Goal: Information Seeking & Learning: Learn about a topic

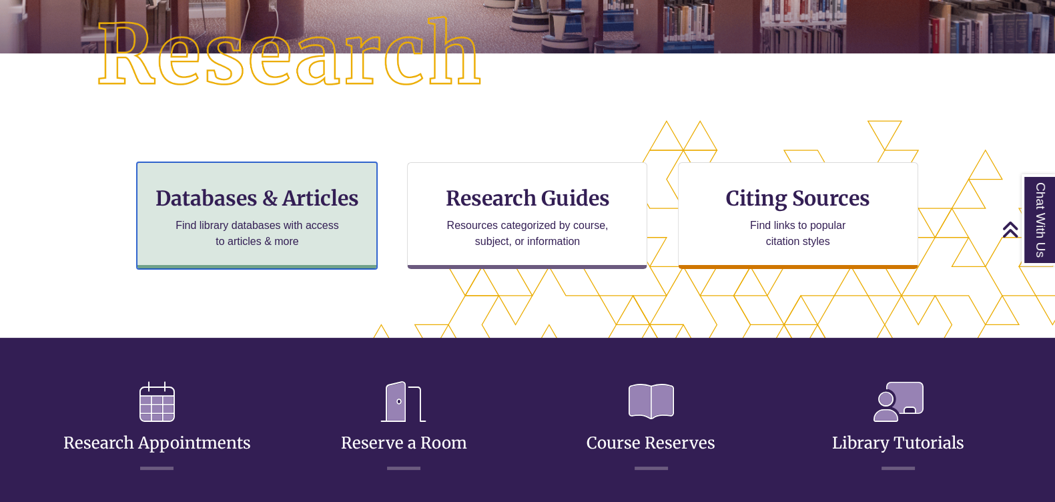
click at [300, 200] on h3 "Databases & Articles" at bounding box center [257, 198] width 218 height 25
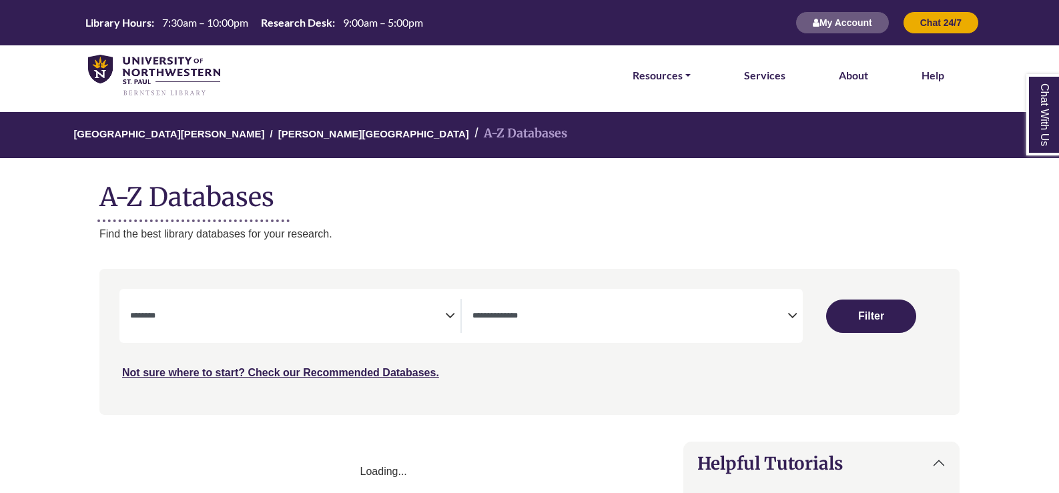
select select "Database Subject Filter"
select select "Database Types Filter"
select select "Database Subject Filter"
select select "Database Types Filter"
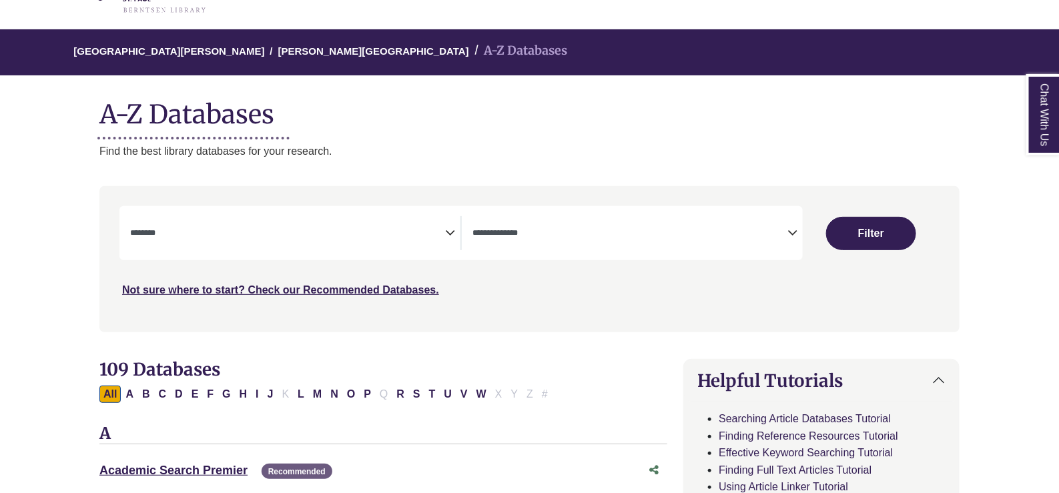
scroll to position [166, 0]
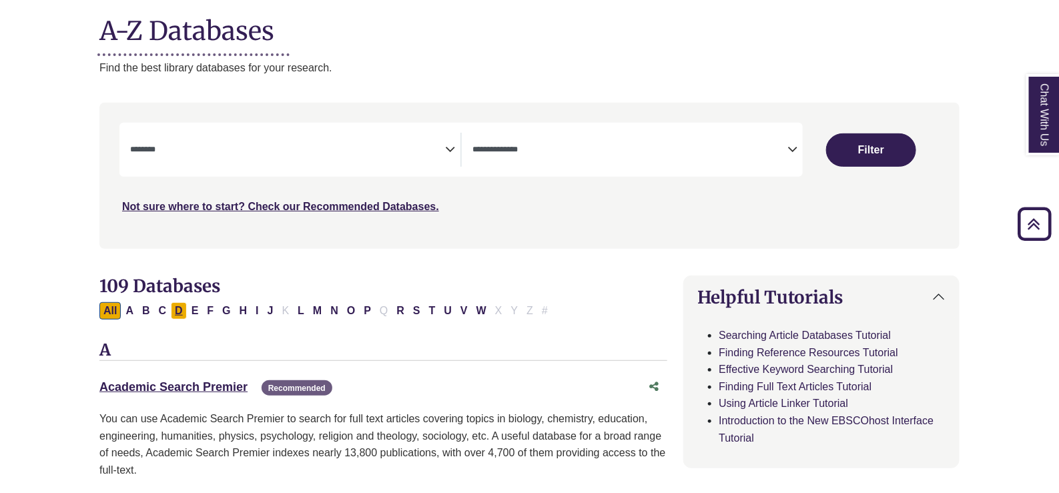
click at [171, 314] on button "D" at bounding box center [179, 310] width 16 height 17
select select "Database Subject Filter"
select select "Database Types Filter"
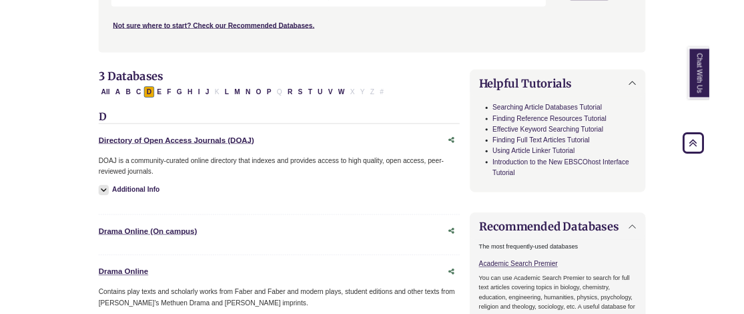
scroll to position [417, 0]
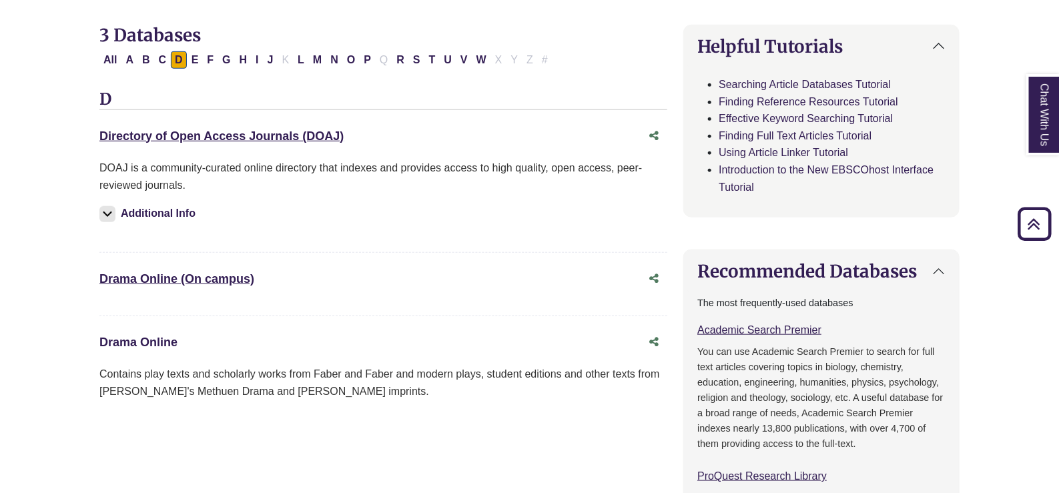
click at [161, 338] on link "Drama Online This link opens in a new window" at bounding box center [138, 342] width 78 height 13
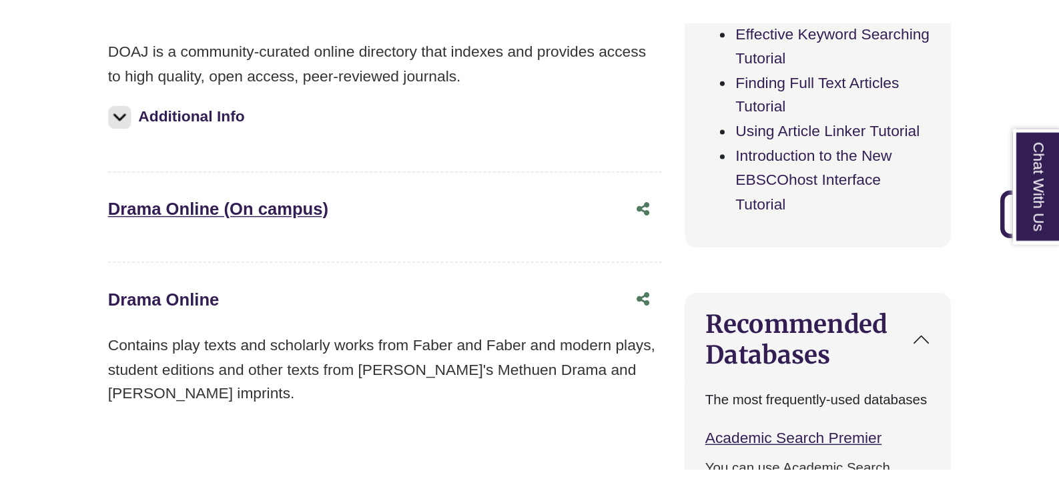
scroll to position [567, 0]
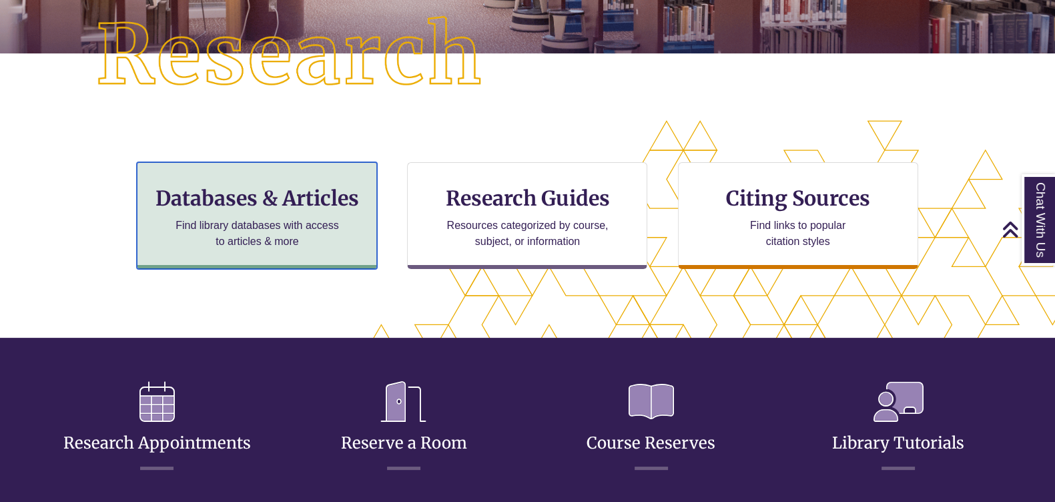
click at [250, 200] on h3 "Databases & Articles" at bounding box center [257, 198] width 218 height 25
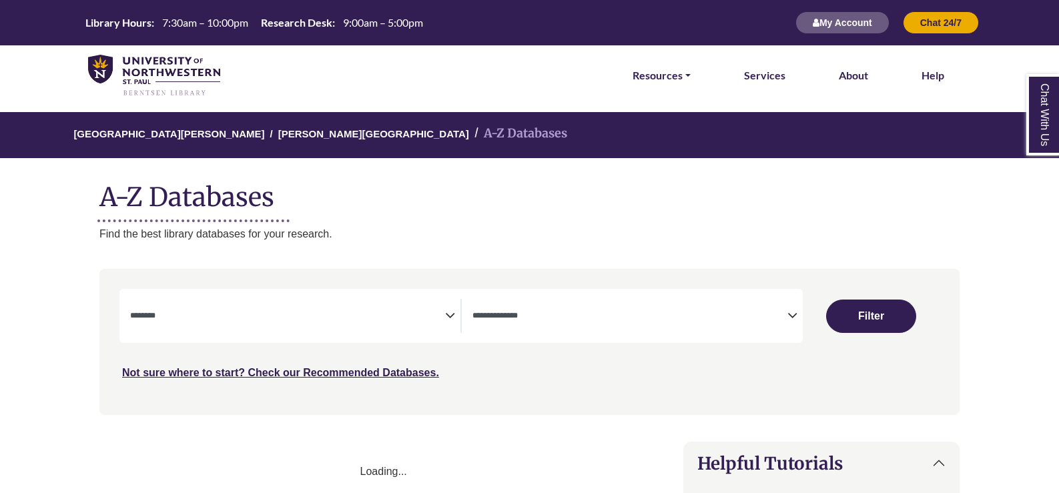
select select "Database Subject Filter"
select select "Database Types Filter"
select select "Database Subject Filter"
select select "Database Types Filter"
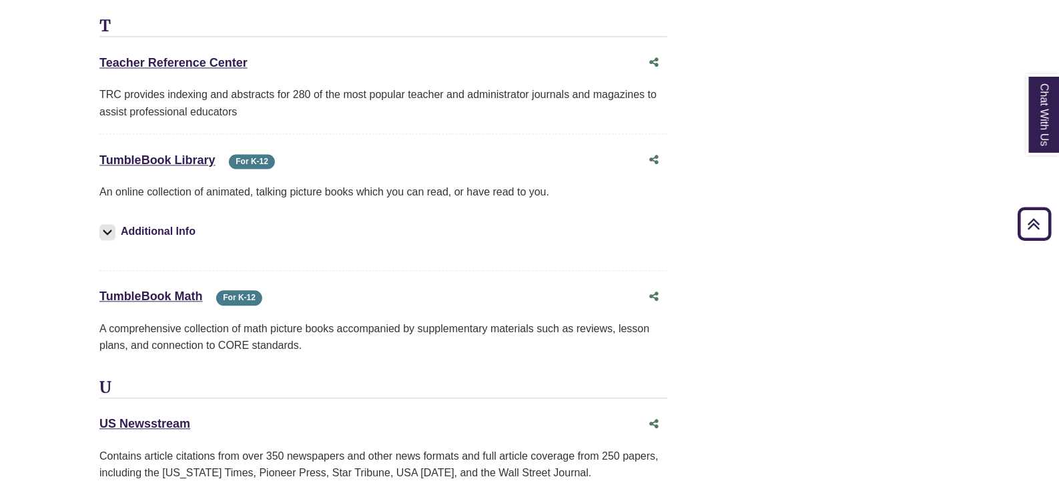
scroll to position [12397, 0]
